Goal: Transaction & Acquisition: Purchase product/service

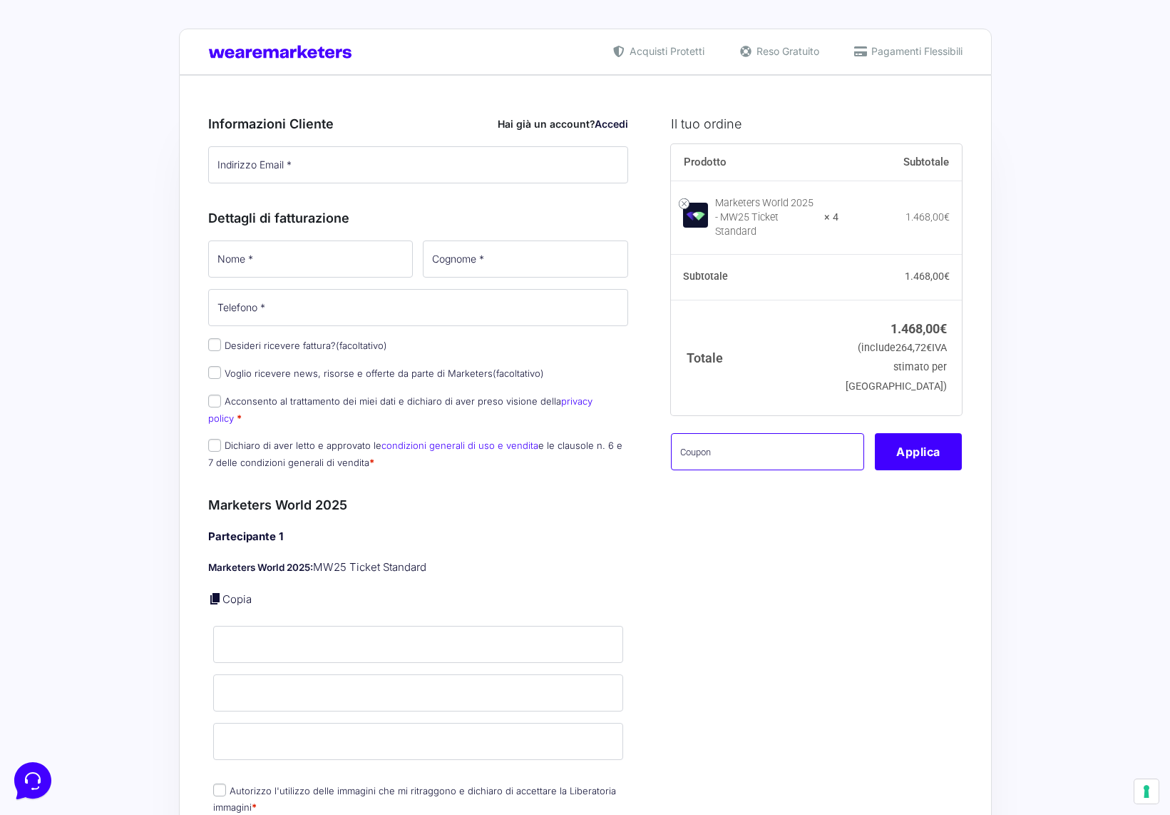
click at [725, 459] on input "text" at bounding box center [767, 451] width 193 height 37
paste input "SpnsMK25"
type input "SpnsMK25"
click at [916, 453] on button "Applica" at bounding box center [918, 451] width 87 height 37
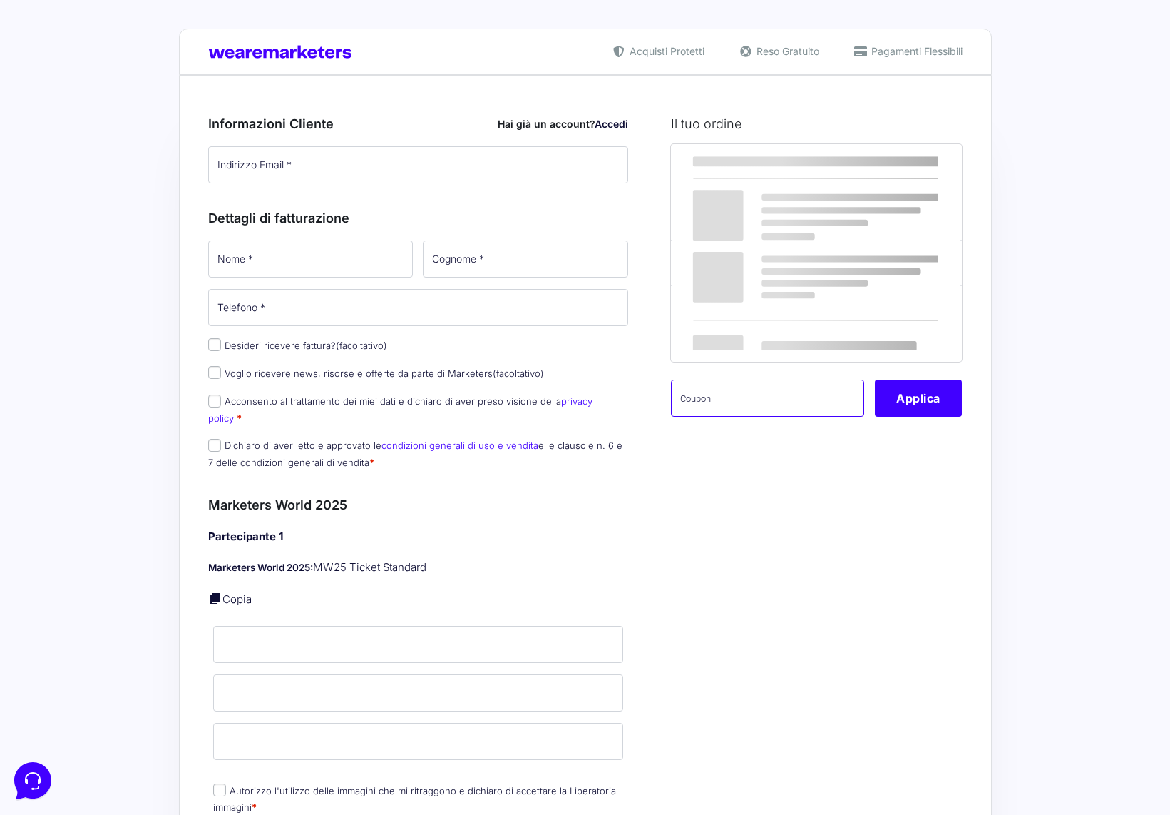
click at [780, 419] on div "Prodotto Subtotale Marketers World 2025 - MW25 Ticket Standard × 1 367,00 € Sub…" at bounding box center [816, 289] width 291 height 291
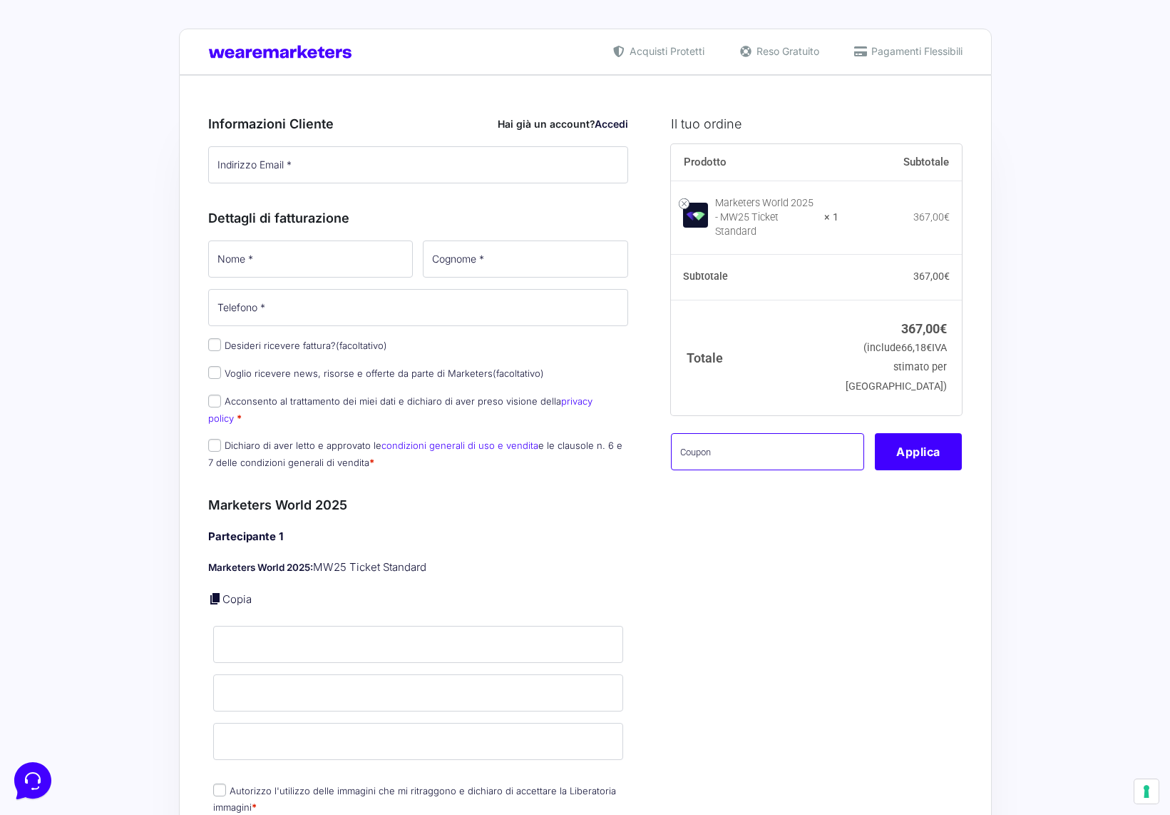
click at [737, 445] on input "text" at bounding box center [767, 451] width 193 height 37
click at [777, 434] on input "text" at bounding box center [767, 451] width 193 height 37
paste input "SpnsMK25"
type input "SpnsMK25"
click at [894, 437] on button "Applica" at bounding box center [918, 451] width 87 height 37
